Goal: Task Accomplishment & Management: Complete application form

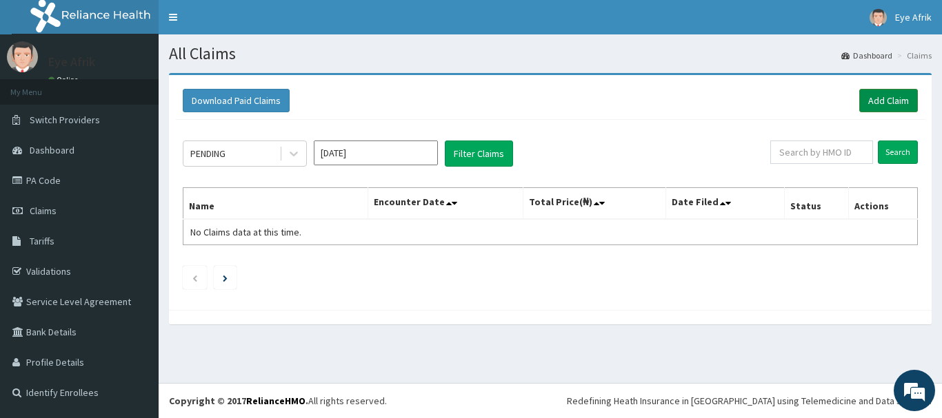
click at [886, 106] on link "Add Claim" at bounding box center [888, 100] width 59 height 23
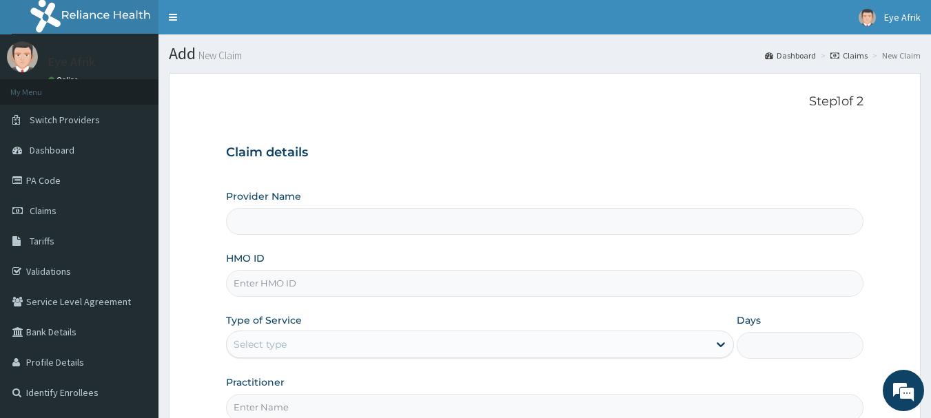
type input "EYE AFRIK VISION CENTRE LTD"
click at [551, 287] on input "HMO ID" at bounding box center [545, 283] width 638 height 27
type input "NPM/10377/E"
click at [796, 121] on div "Step 1 of 2 Claim details Provider Name EYE AFRIK VISION CENTRE LTD HMO ID NPM/…" at bounding box center [545, 257] width 638 height 327
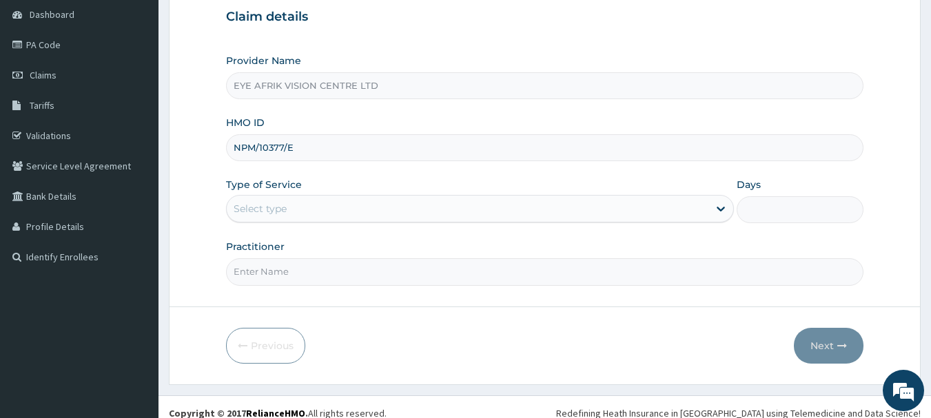
scroll to position [138, 0]
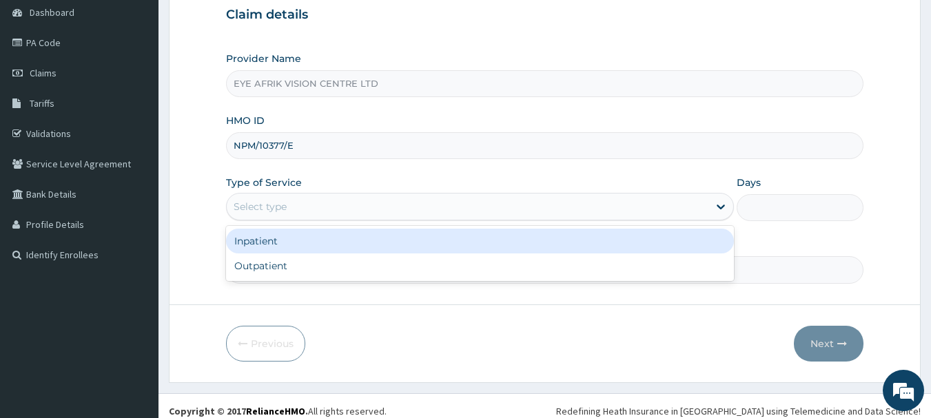
click at [622, 212] on div "Select type" at bounding box center [468, 207] width 482 height 22
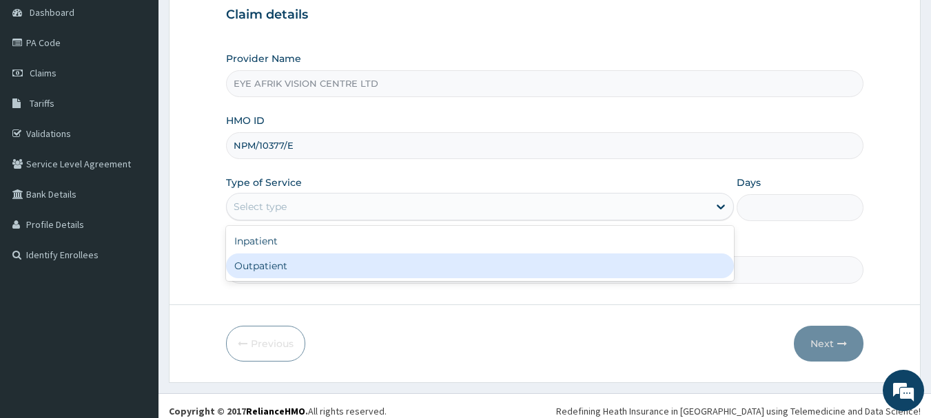
click at [615, 263] on div "Outpatient" at bounding box center [480, 266] width 508 height 25
type input "1"
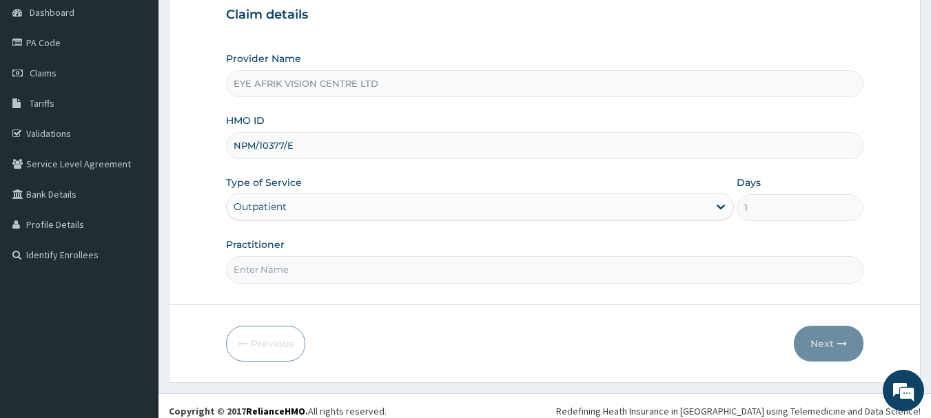
click at [650, 275] on input "Practitioner" at bounding box center [545, 269] width 638 height 27
type input "OPTOMETRIST"
click at [836, 337] on button "Next" at bounding box center [829, 344] width 70 height 36
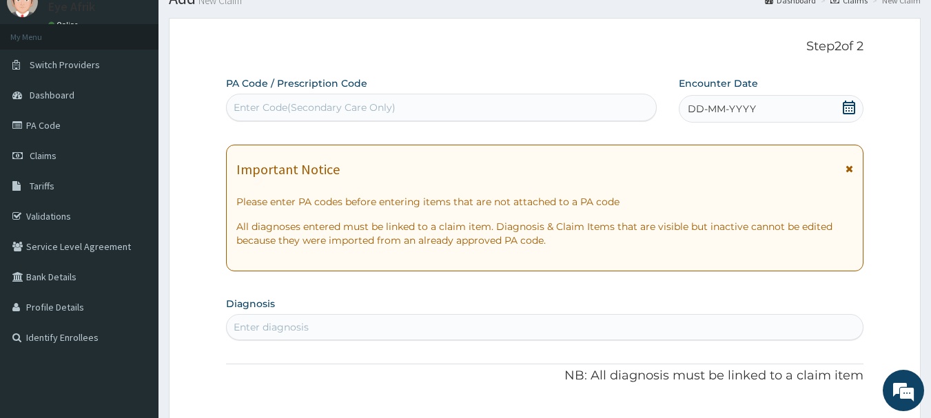
scroll to position [28, 0]
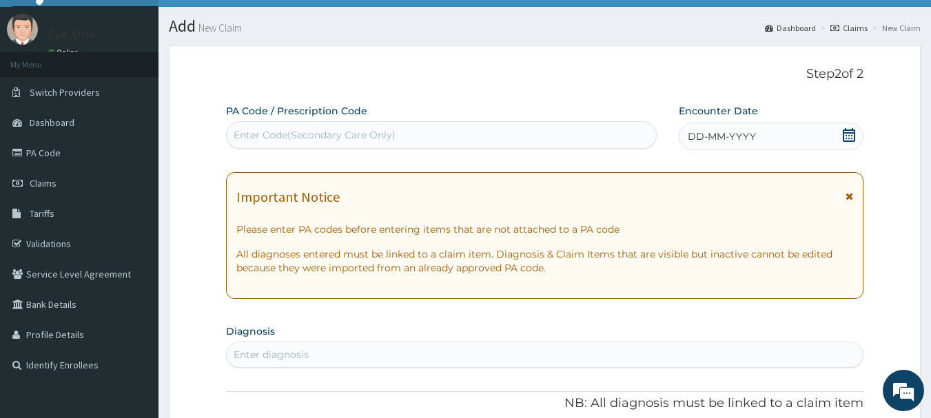
click at [562, 137] on div "Enter Code(Secondary Care Only)" at bounding box center [442, 135] width 430 height 22
type input "PA/3B33D0"
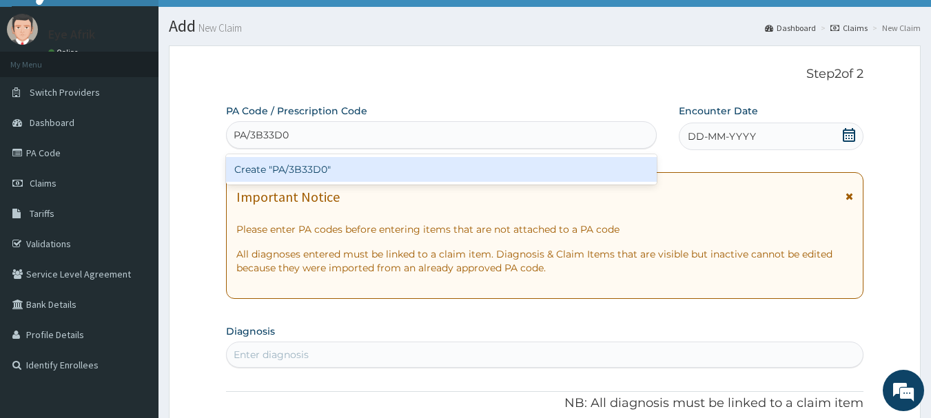
click at [575, 170] on div "Create "PA/3B33D0"" at bounding box center [441, 169] width 431 height 25
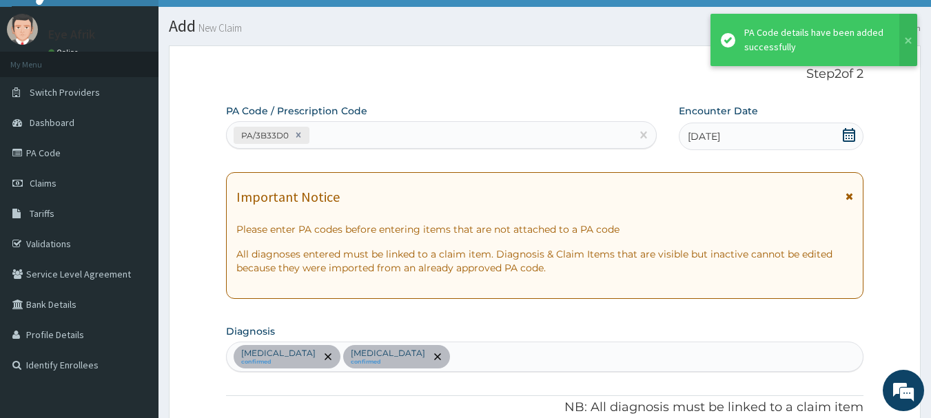
scroll to position [516, 0]
